Goal: Transaction & Acquisition: Download file/media

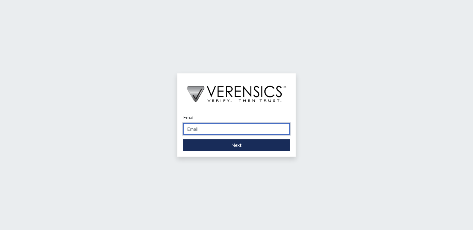
click at [227, 129] on input "Email" at bounding box center [236, 128] width 106 height 11
type input "[PERSON_NAME][EMAIL_ADDRESS][PERSON_NAME][DOMAIN_NAME]"
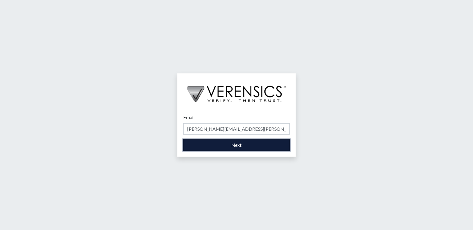
click at [227, 144] on button "Next" at bounding box center [236, 144] width 106 height 11
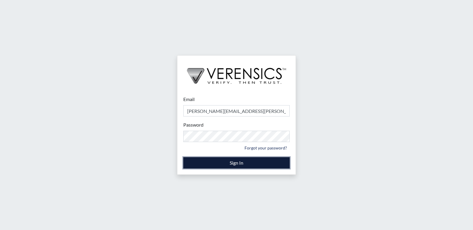
click at [226, 159] on button "Sign In" at bounding box center [236, 162] width 106 height 11
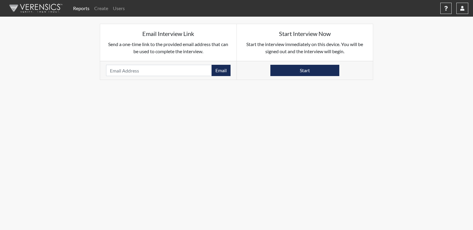
click at [84, 11] on link "Reports" at bounding box center [81, 8] width 21 height 12
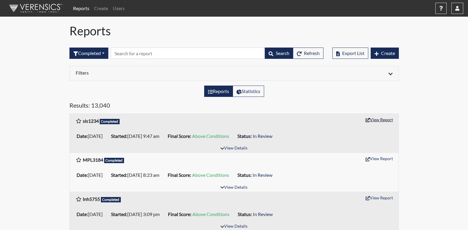
click at [382, 118] on button "View Report" at bounding box center [379, 119] width 33 height 9
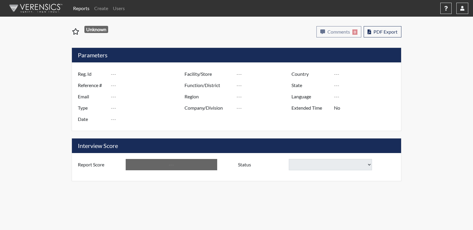
type input "sls1234"
type input "51329"
type input "---"
type input "Corrections Pre-Employment"
type input "Sep 17, 2025"
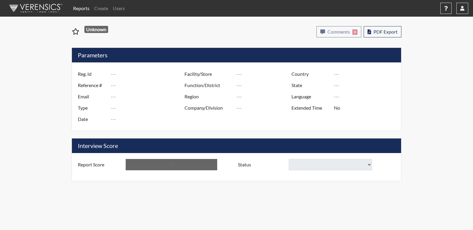
type input "Central SP"
type input "[GEOGRAPHIC_DATA]"
type input "[US_STATE]"
type input "English"
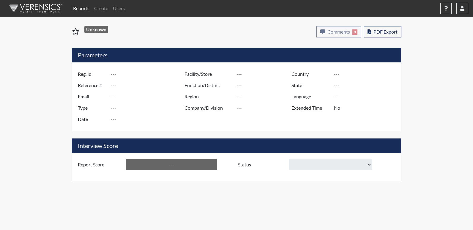
type input "Above Conditions"
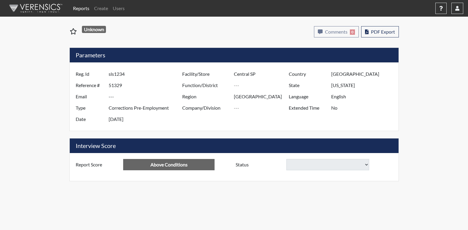
select select
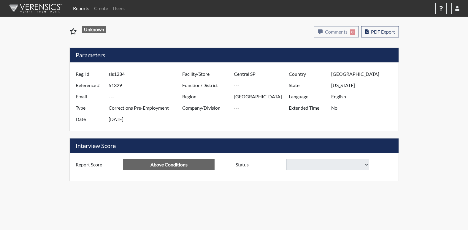
select select
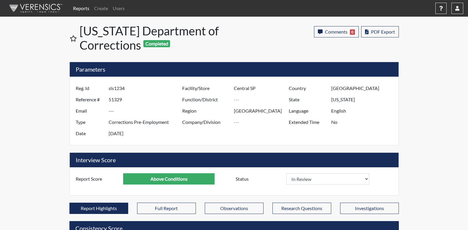
scroll to position [99, 247]
click at [374, 31] on span "PDF Export" at bounding box center [383, 32] width 24 height 6
